Goal: Task Accomplishment & Management: Complete application form

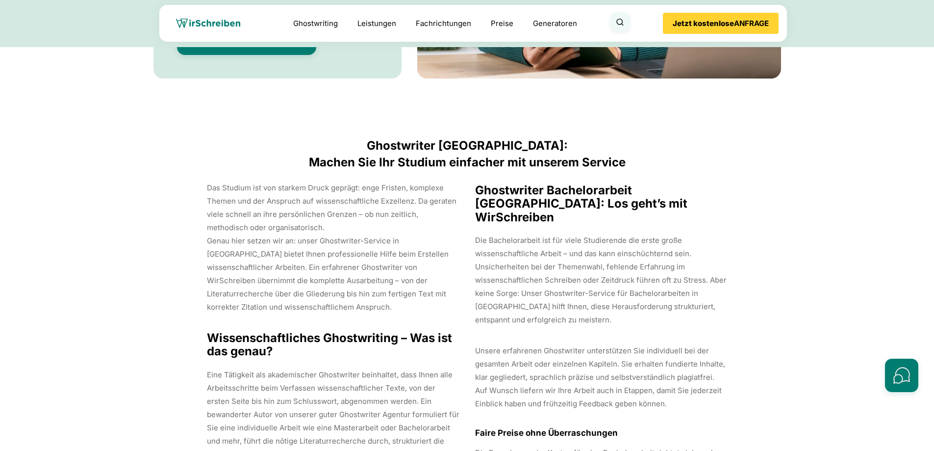
scroll to position [7941, 0]
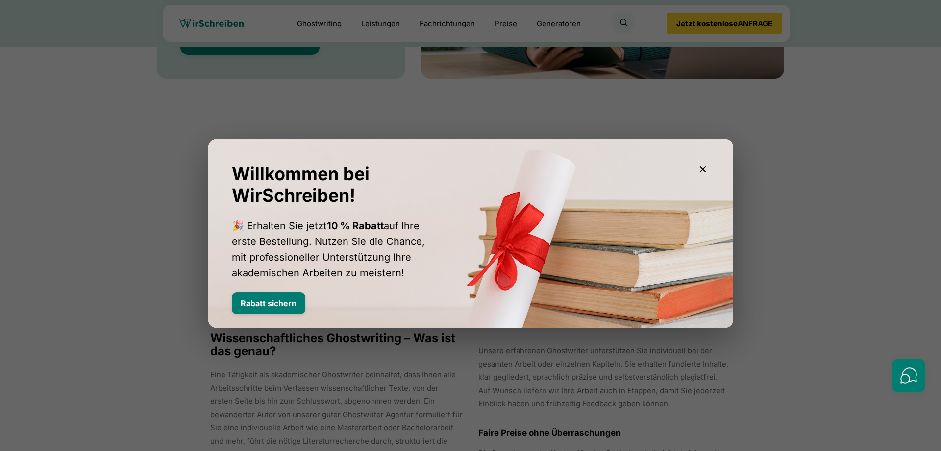
click at [703, 166] on icon "button" at bounding box center [703, 169] width 12 height 12
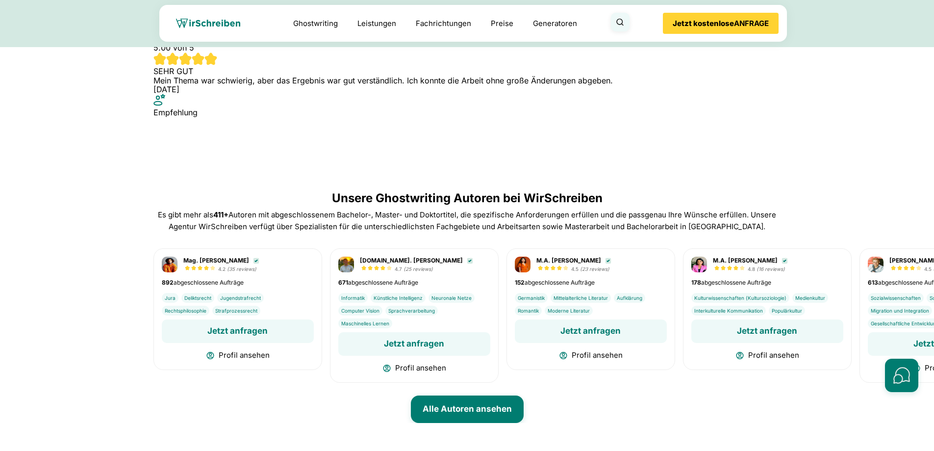
scroll to position [3790, 0]
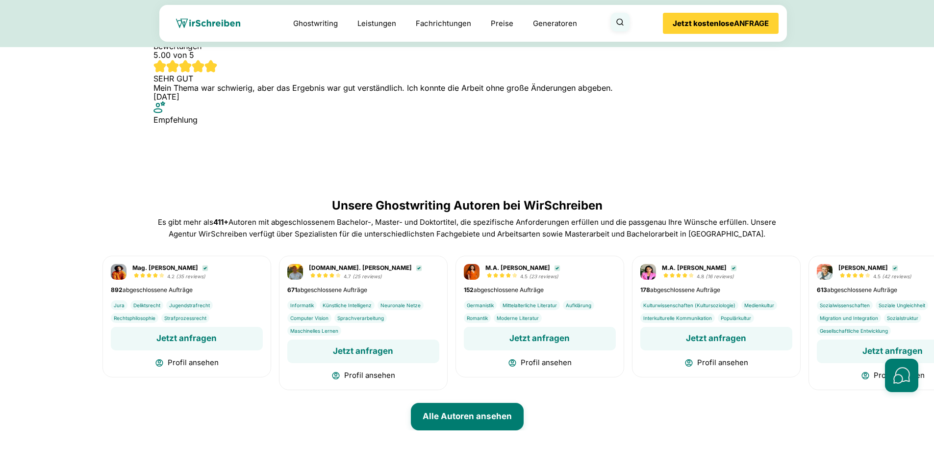
click at [757, 265] on div "M.A. [PERSON_NAME] 4.8 (16 reviews)" at bounding box center [716, 316] width 169 height 122
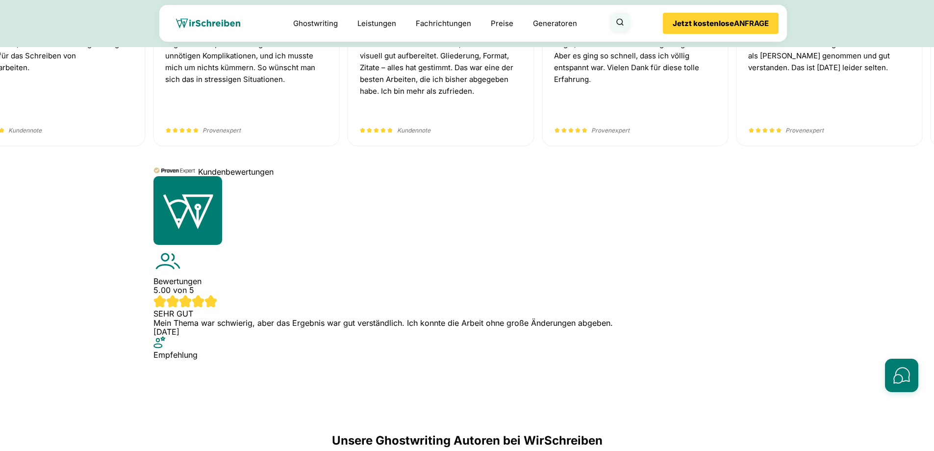
scroll to position [3555, 0]
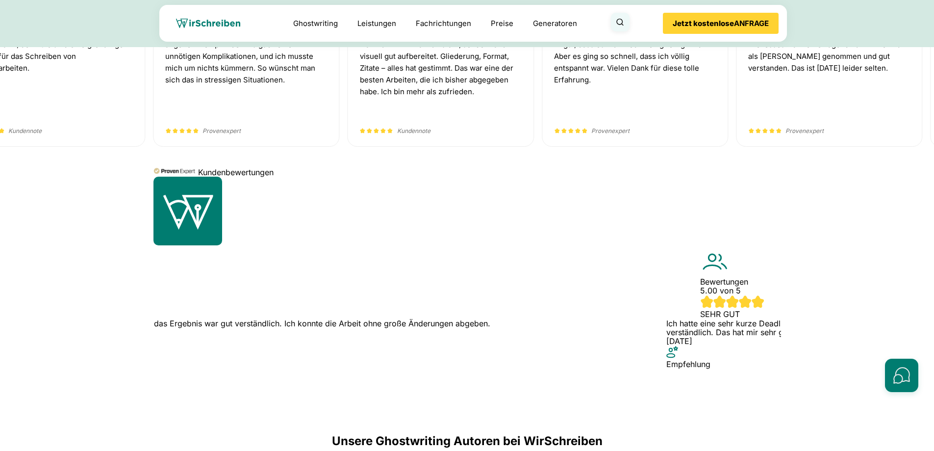
click at [438, 256] on div "Bewertungen" at bounding box center [467, 273] width 628 height 192
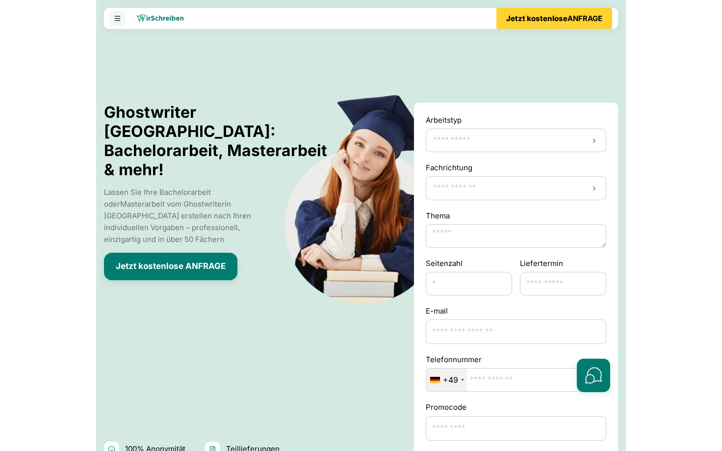
scroll to position [5179, 0]
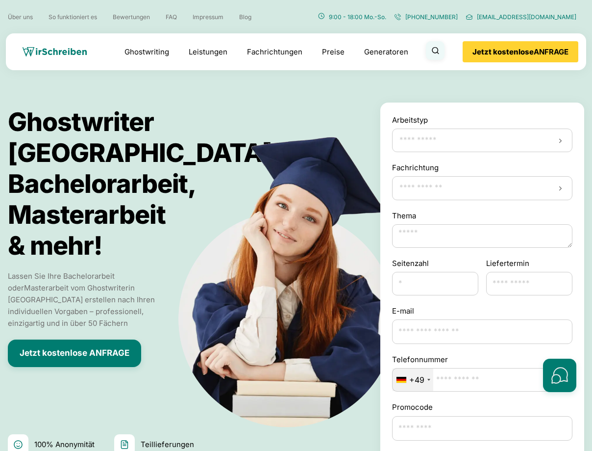
click at [558, 137] on div at bounding box center [482, 140] width 180 height 24
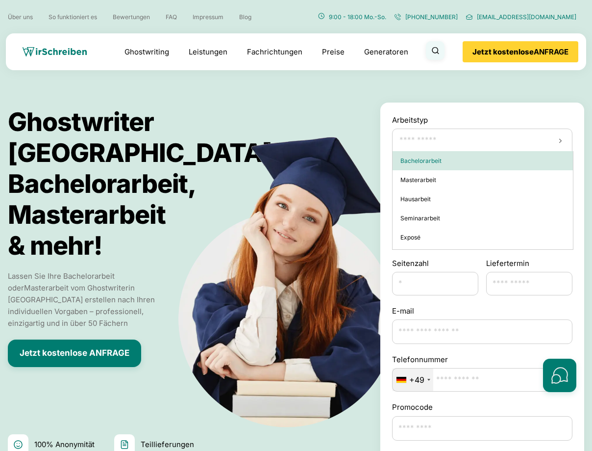
click at [496, 116] on div "**********" at bounding box center [482, 133] width 180 height 38
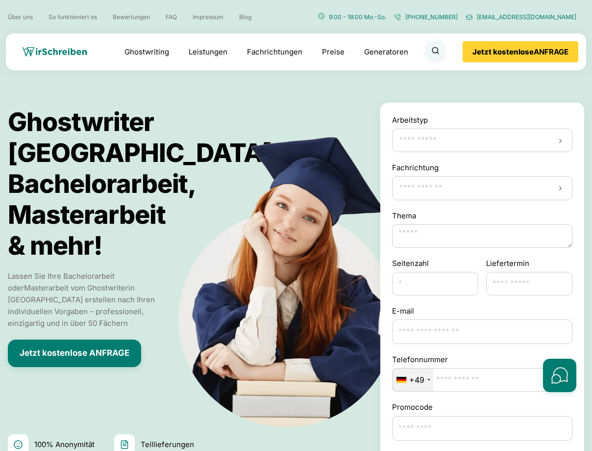
click at [537, 138] on input "Arbeitstyp" at bounding box center [483, 140] width 168 height 10
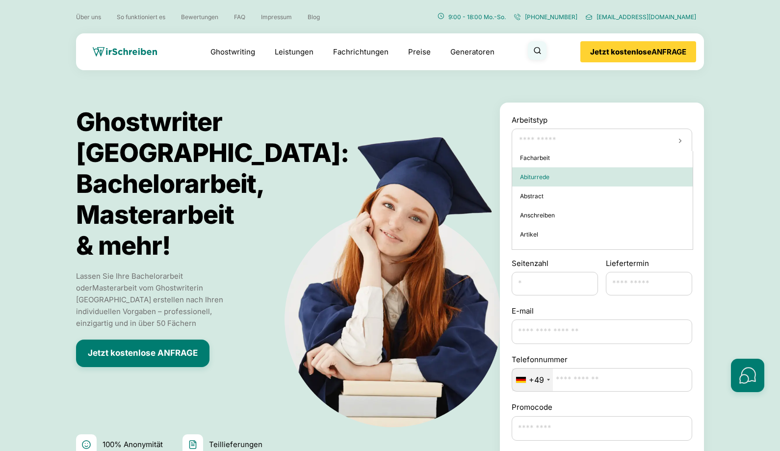
scroll to position [177, 0]
click at [666, 173] on div "Artikel" at bounding box center [602, 175] width 180 height 19
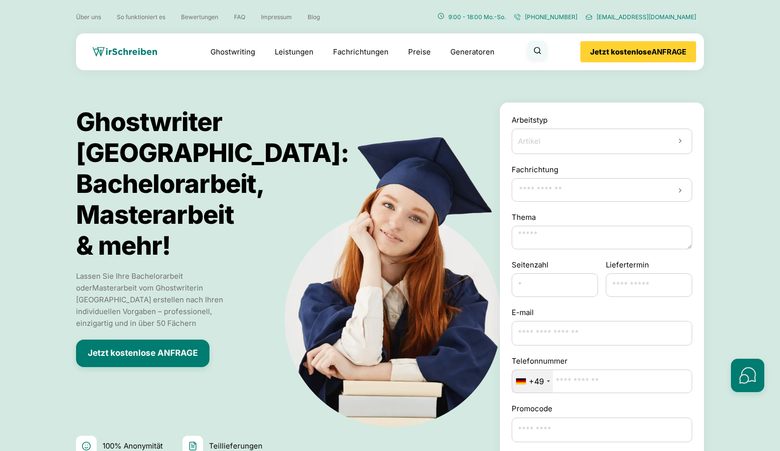
click at [643, 190] on input "Fachrichtung" at bounding box center [602, 190] width 168 height 10
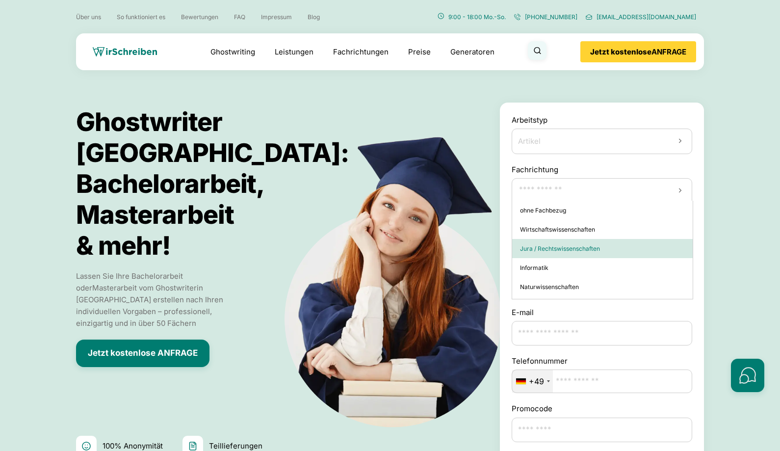
click at [617, 251] on div "Jura / Rechtswissenschaften" at bounding box center [602, 248] width 180 height 19
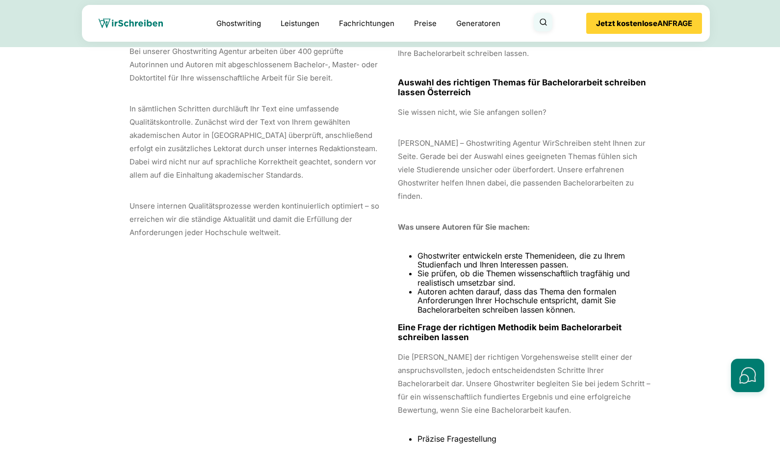
scroll to position [5896, 0]
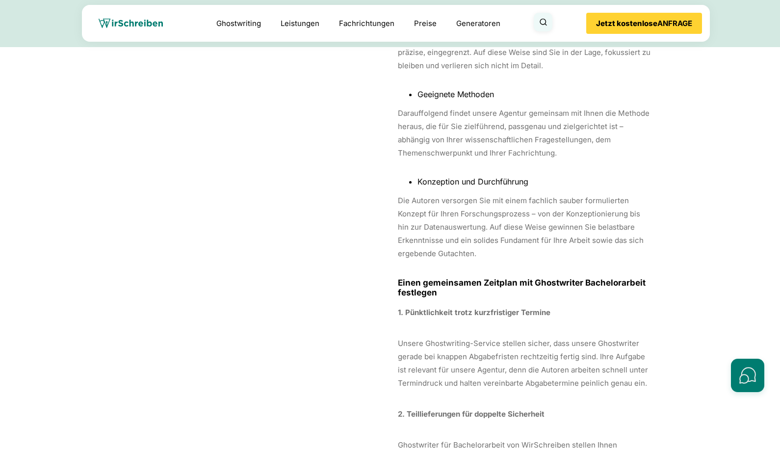
scroll to position [6131, 0]
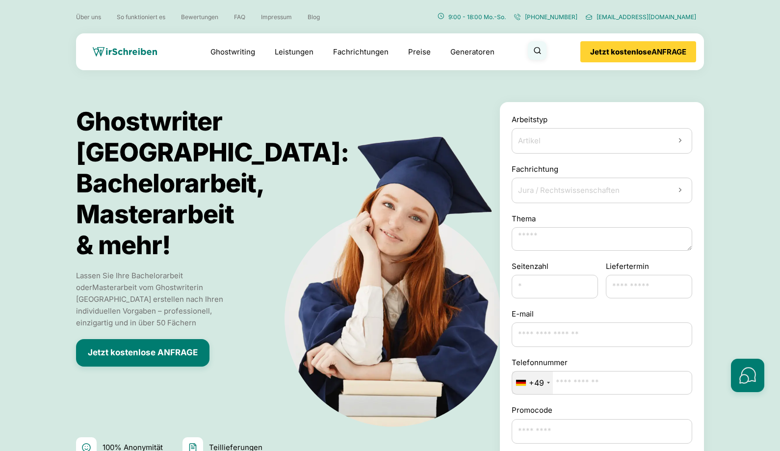
scroll to position [0, 0]
click at [721, 328] on div at bounding box center [747, 316] width 33 height 151
